Goal: Task Accomplishment & Management: Use online tool/utility

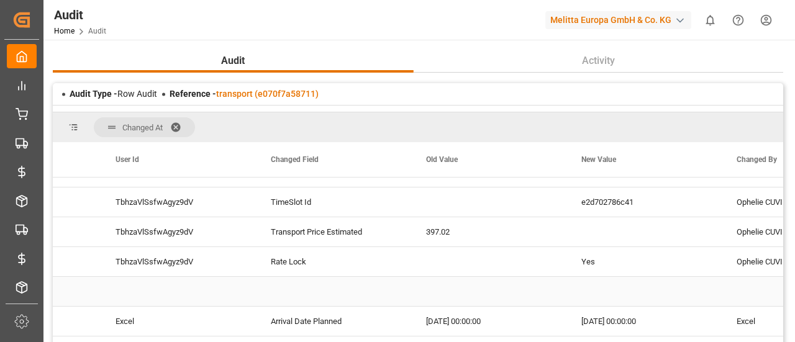
scroll to position [554, 0]
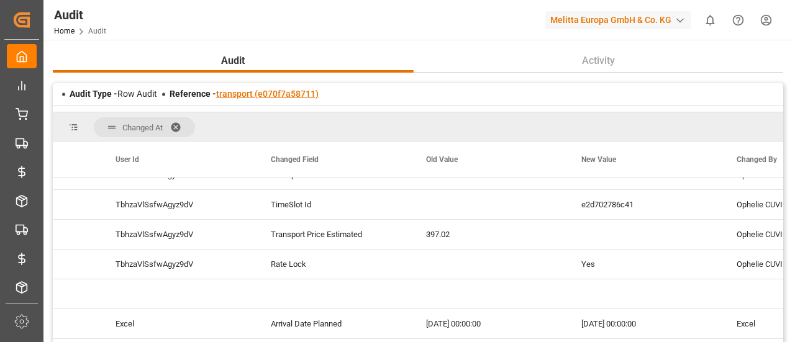
click at [299, 92] on link "transport (e070f7a58711)" at bounding box center [267, 94] width 102 height 10
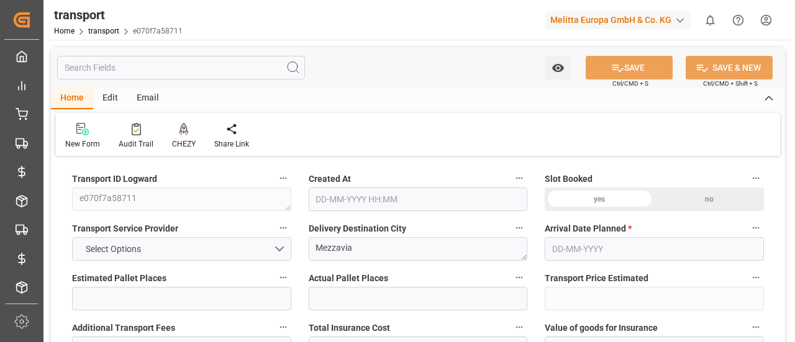
type input "2"
type input "397.02"
type input "0"
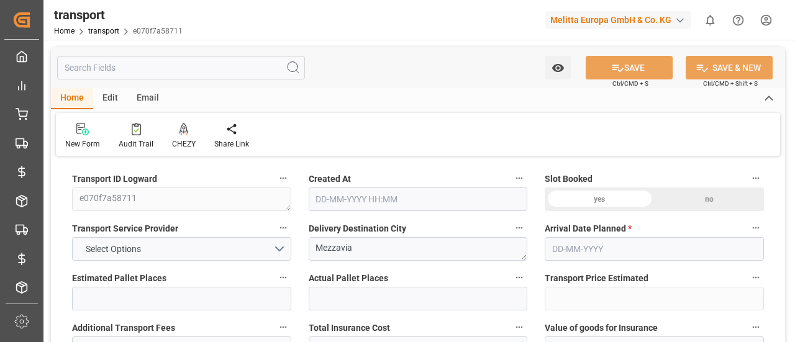
type input "0"
type input "383.0052"
type input "-14.0148"
type input "2"
type input "437.98"
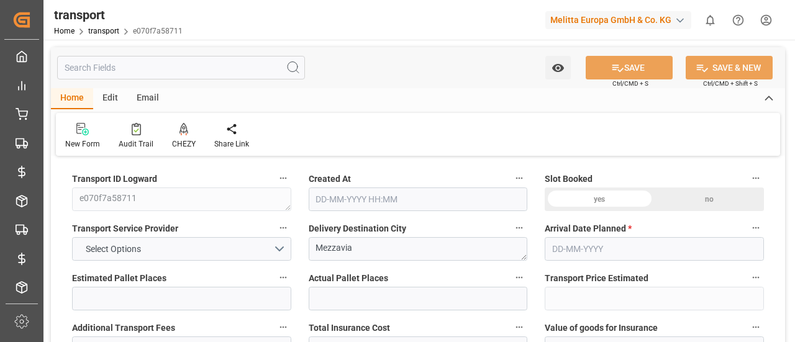
type input "568.294"
type input "1717.684"
type input "20"
type input "1"
type input "69"
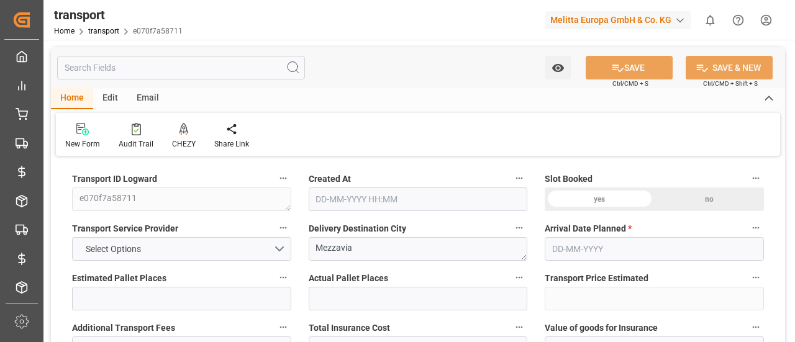
type input "2"
type input "101"
type input "519.404"
type input "0"
type input "4710.8598"
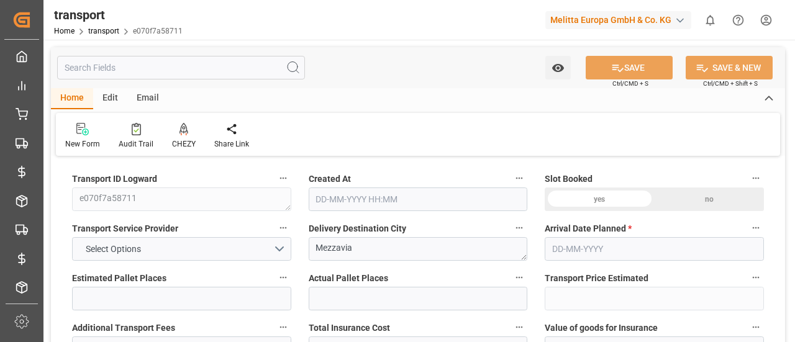
type input "0"
type input "21"
type input "35"
type input "[DATE] 12:12"
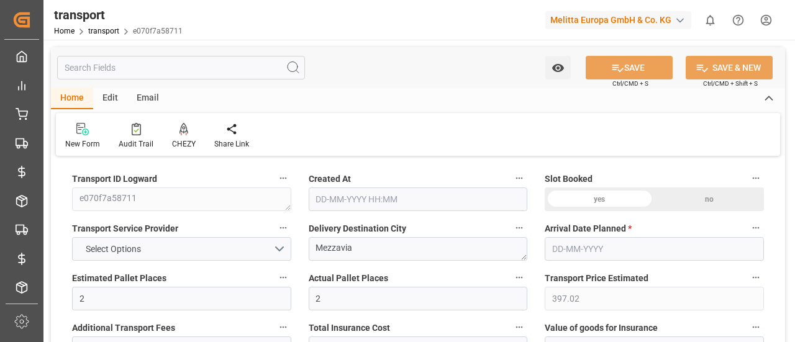
type input "[DATE]"
click at [108, 33] on link "transport" at bounding box center [103, 31] width 31 height 9
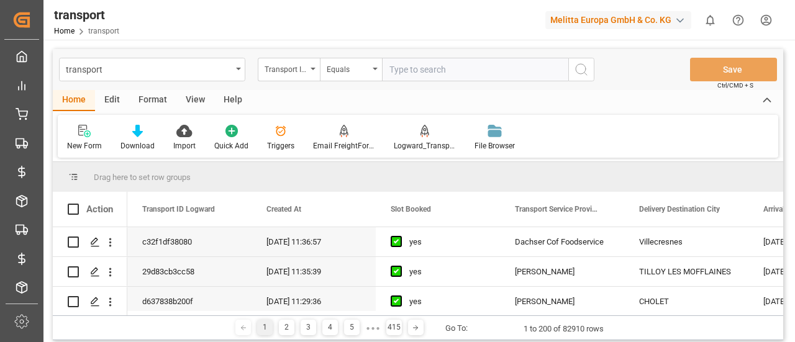
click at [236, 75] on div "transport" at bounding box center [152, 70] width 186 height 24
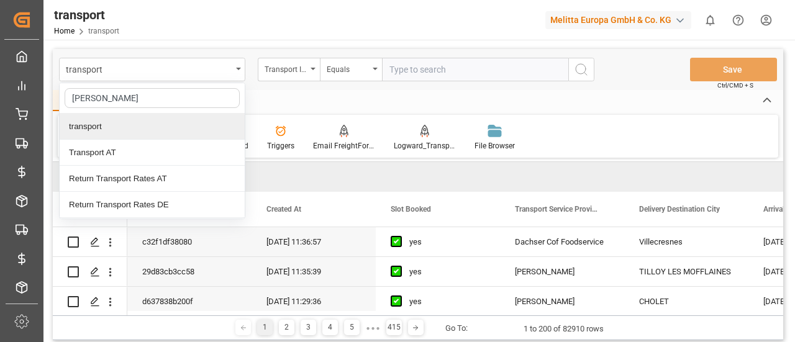
type input "trans"
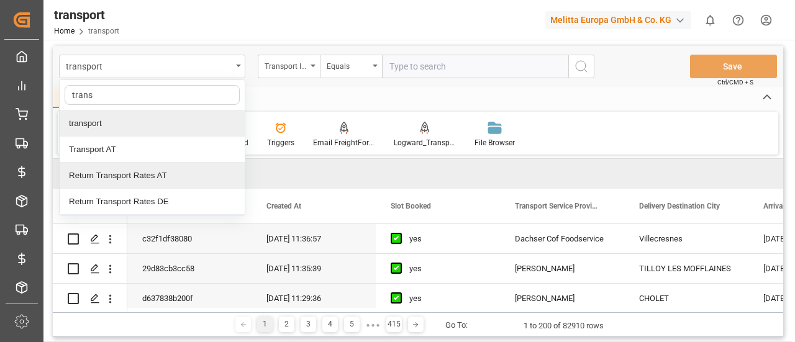
click at [401, 106] on div "Home Edit Format View Help" at bounding box center [418, 97] width 730 height 21
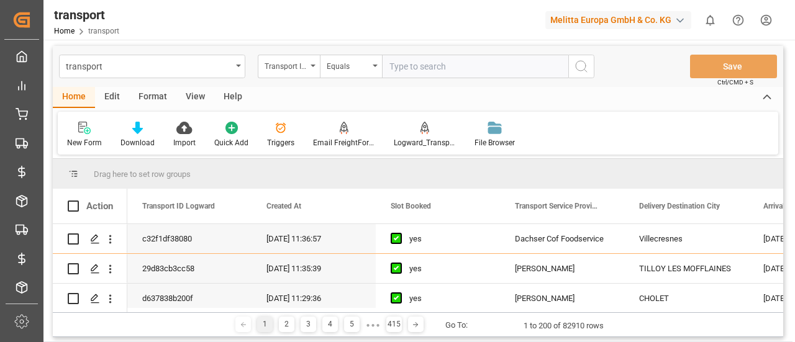
click at [371, 156] on div "transport Transport ID Logward Equals Save Ctrl/CMD + S Home Edit Format View H…" at bounding box center [418, 191] width 730 height 291
